Goal: Obtain resource: Obtain resource

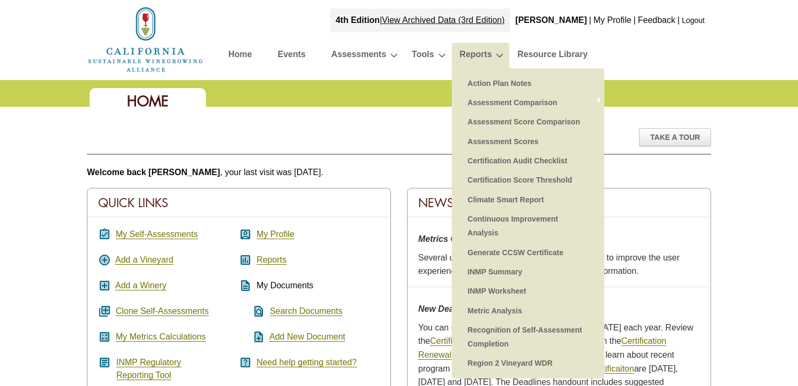
click at [499, 53] on li "Reports Action Plan Notes Assessment Comparison Add Report » Assessment Score C…" at bounding box center [481, 56] width 58 height 27
click at [484, 58] on link "Reports" at bounding box center [476, 56] width 32 height 19
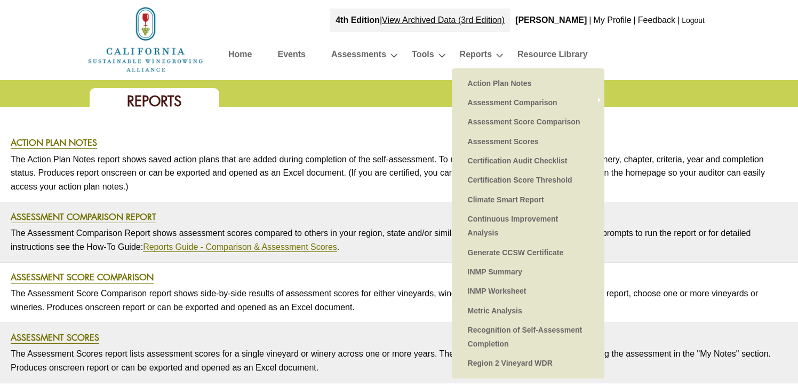
click at [482, 52] on link "Reports" at bounding box center [476, 56] width 32 height 19
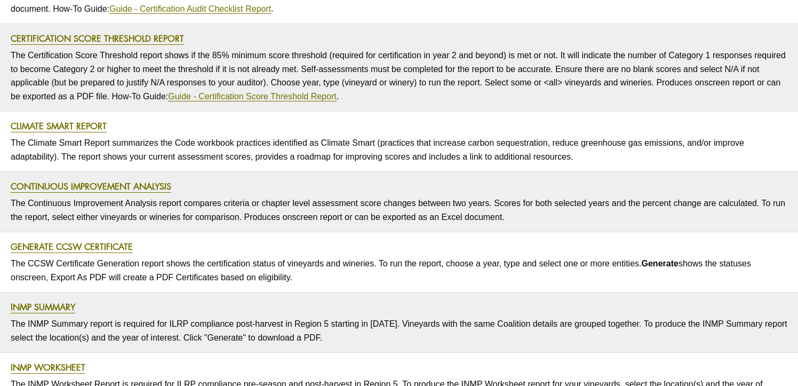
scroll to position [429, 0]
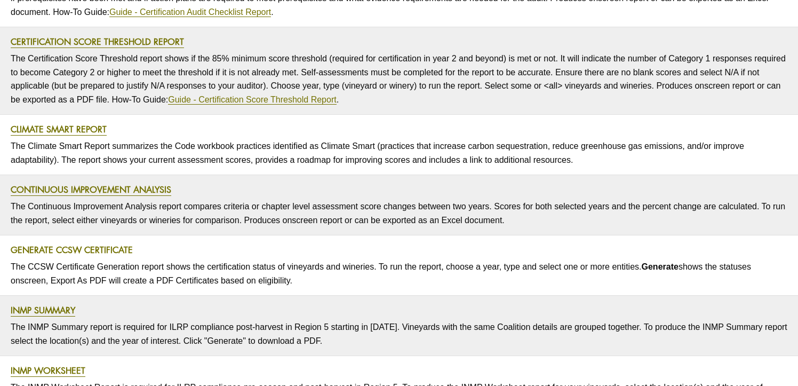
click at [105, 249] on link "Generate CCSW Certificate" at bounding box center [72, 250] width 122 height 12
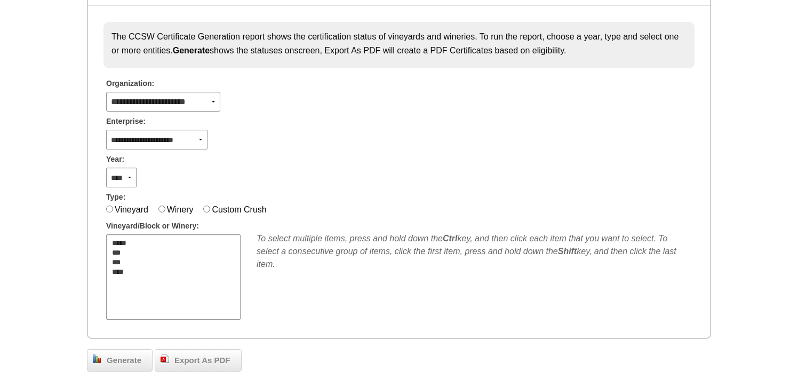
scroll to position [160, 0]
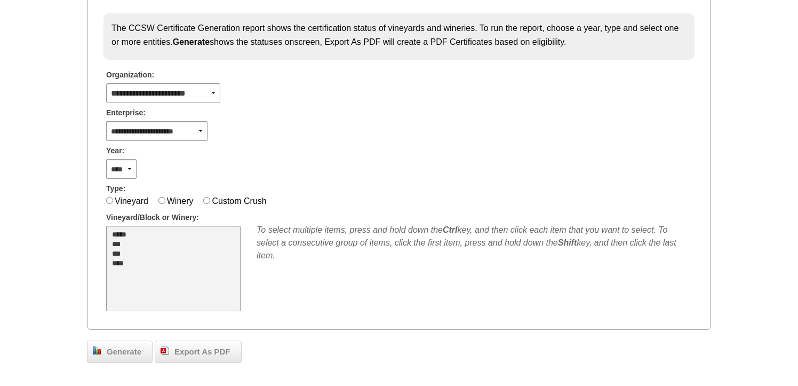
select select "**"
click at [119, 233] on option "*****" at bounding box center [167, 235] width 113 height 10
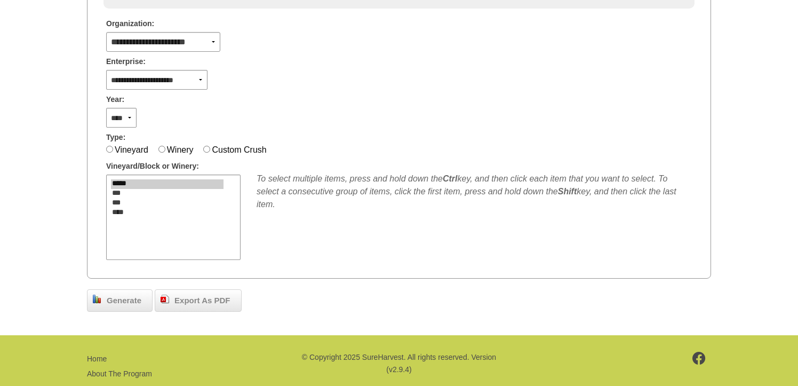
scroll to position [247, 0]
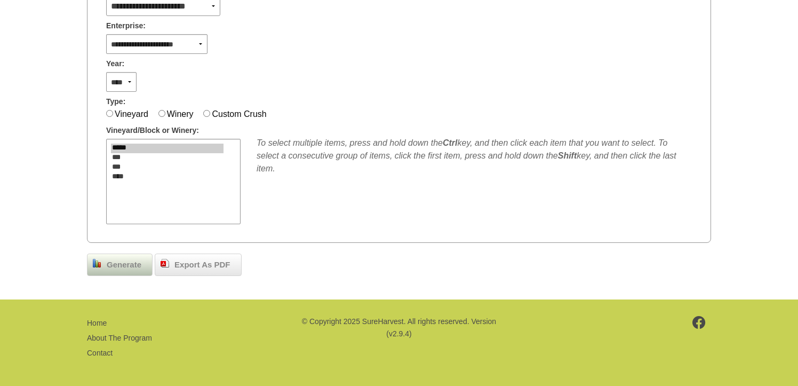
click at [131, 269] on div "Generate" at bounding box center [120, 264] width 66 height 22
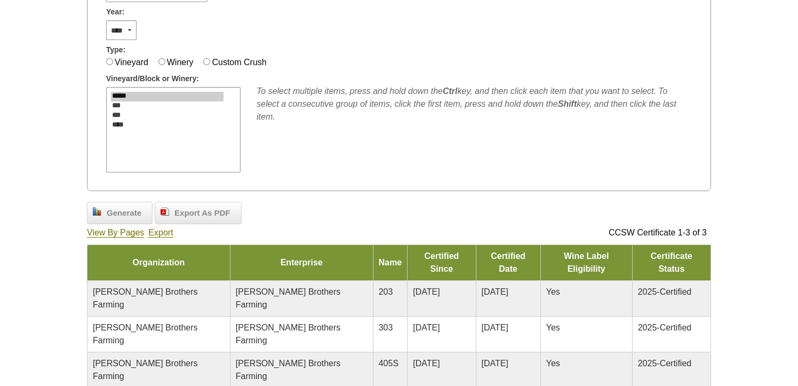
scroll to position [356, 0]
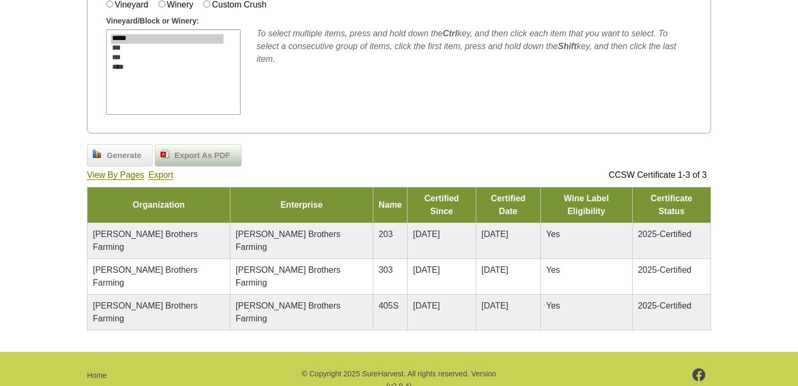
click at [213, 156] on span "Export As PDF" at bounding box center [202, 155] width 66 height 12
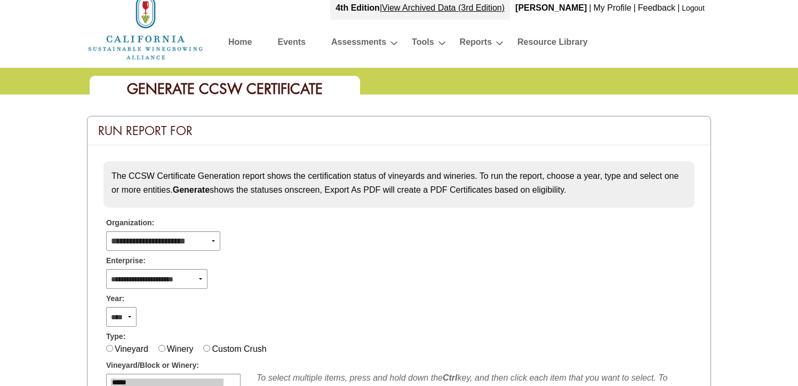
scroll to position [0, 0]
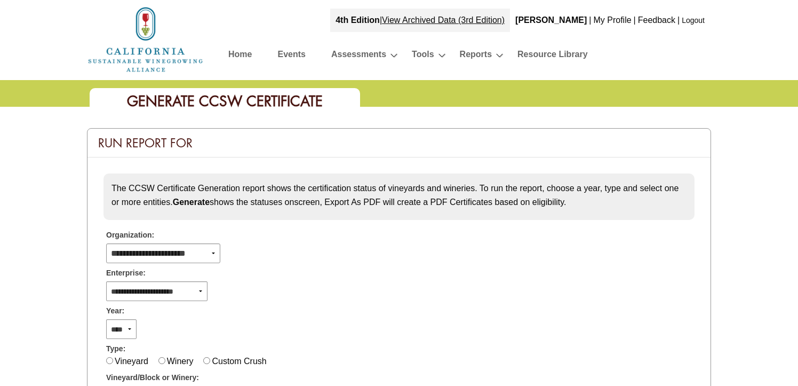
click at [232, 52] on link "Home" at bounding box center [239, 56] width 23 height 19
